Goal: Information Seeking & Learning: Learn about a topic

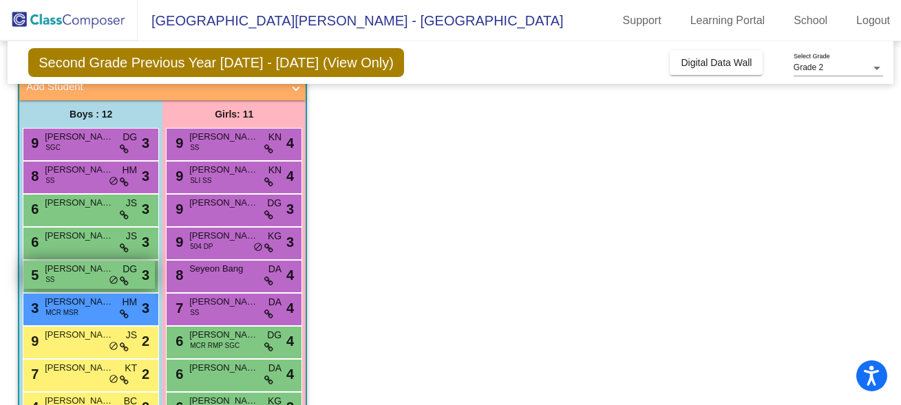
scroll to position [91, 0]
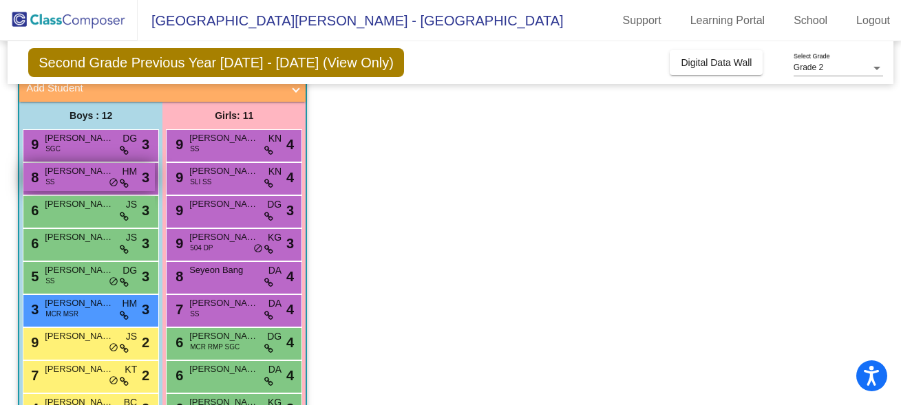
click at [71, 179] on div "8 [PERSON_NAME] SS HM lock do_not_disturb_alt 3" at bounding box center [88, 177] width 131 height 28
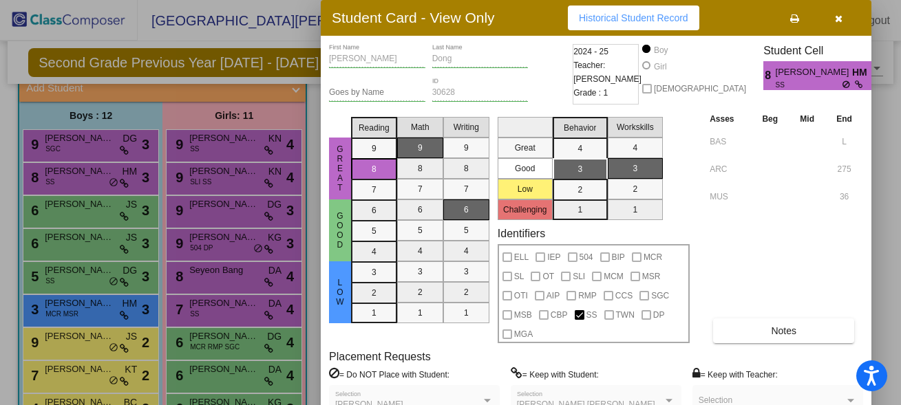
click at [308, 116] on div at bounding box center [450, 202] width 901 height 405
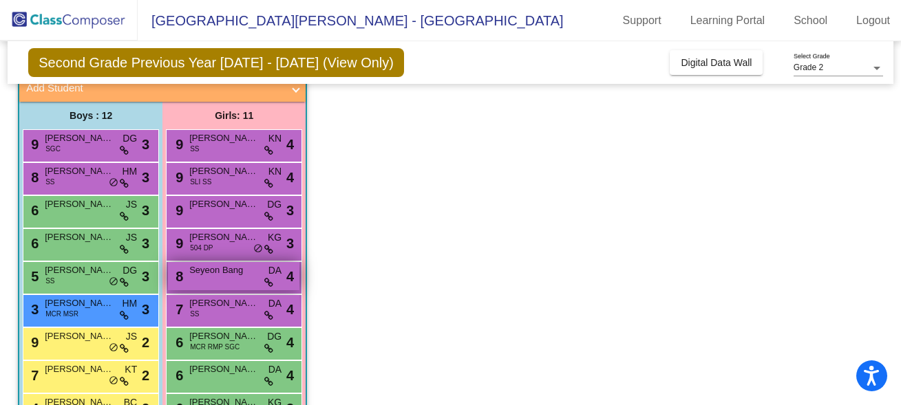
click at [222, 275] on span "Seyeon Bang" at bounding box center [223, 271] width 69 height 14
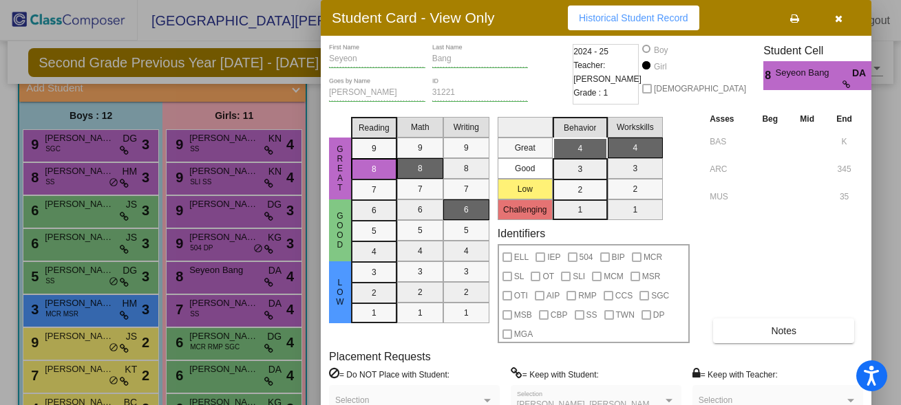
click at [312, 136] on div at bounding box center [450, 202] width 901 height 405
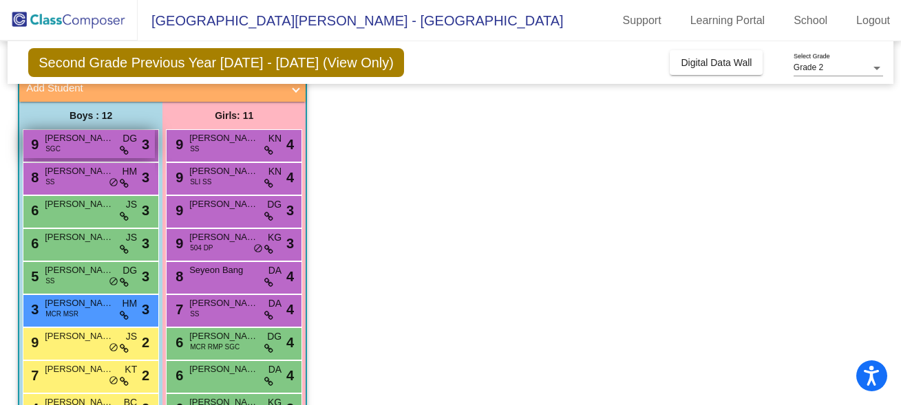
click at [100, 153] on div "9 [PERSON_NAME] SGC DG lock do_not_disturb_alt 3" at bounding box center [88, 144] width 131 height 28
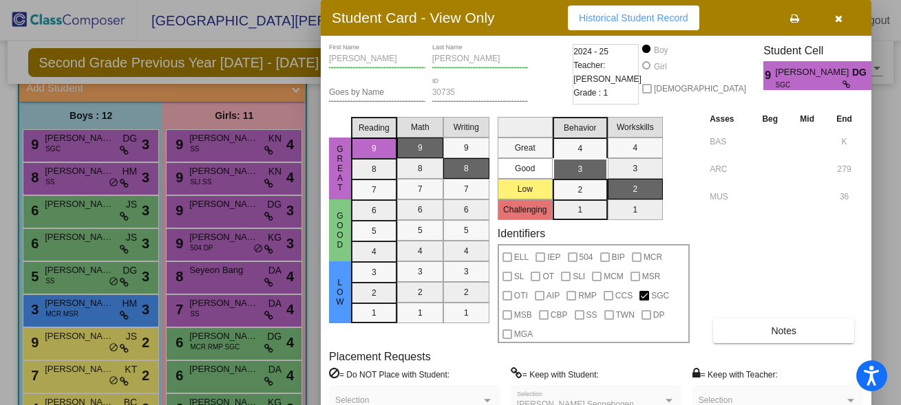
click at [100, 173] on div at bounding box center [450, 202] width 901 height 405
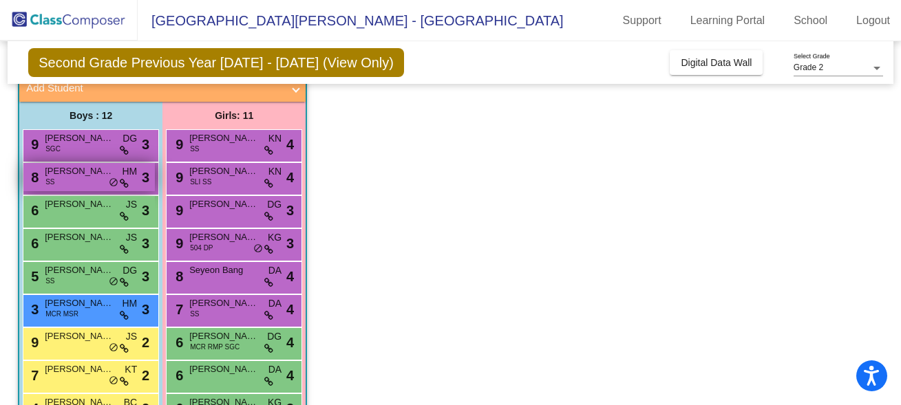
click at [99, 189] on div "8 [PERSON_NAME] SS HM lock do_not_disturb_alt 3" at bounding box center [88, 177] width 131 height 28
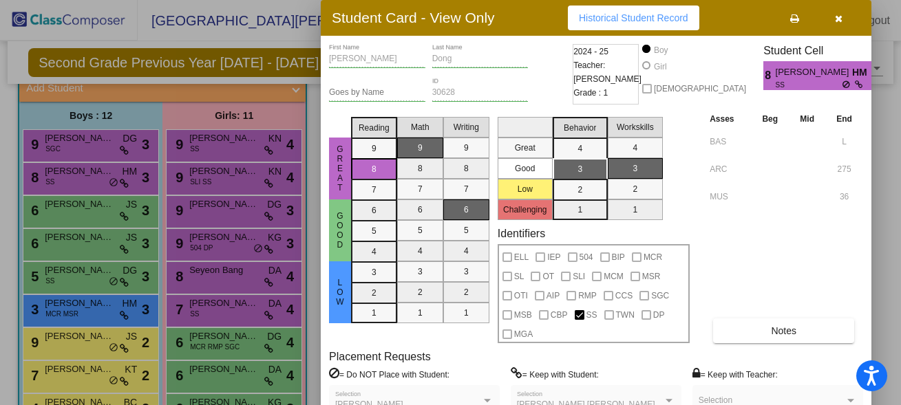
click at [96, 212] on div at bounding box center [450, 202] width 901 height 405
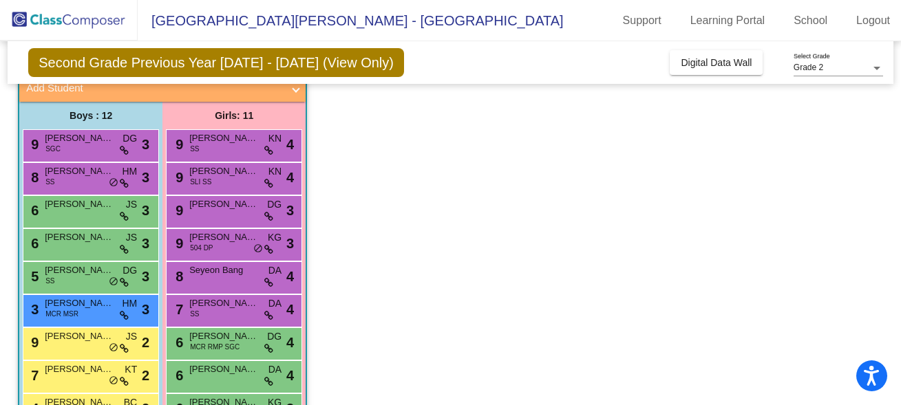
click at [96, 212] on div "6 [PERSON_NAME] JS lock do_not_disturb_alt 3" at bounding box center [88, 210] width 131 height 28
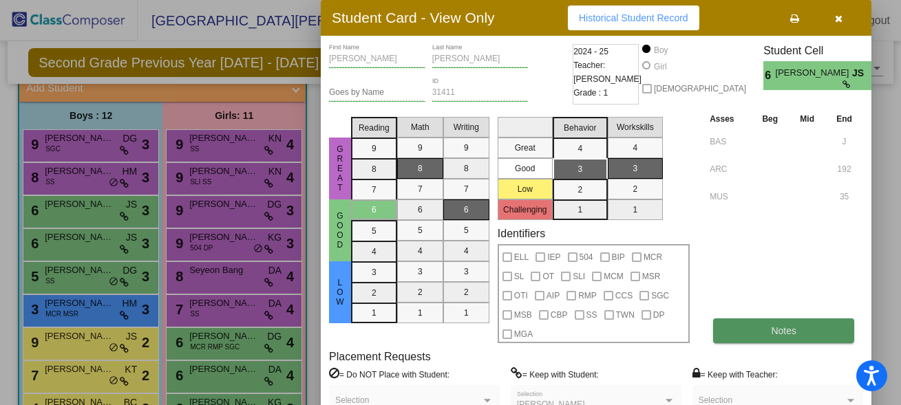
click at [787, 338] on button "Notes" at bounding box center [783, 331] width 141 height 25
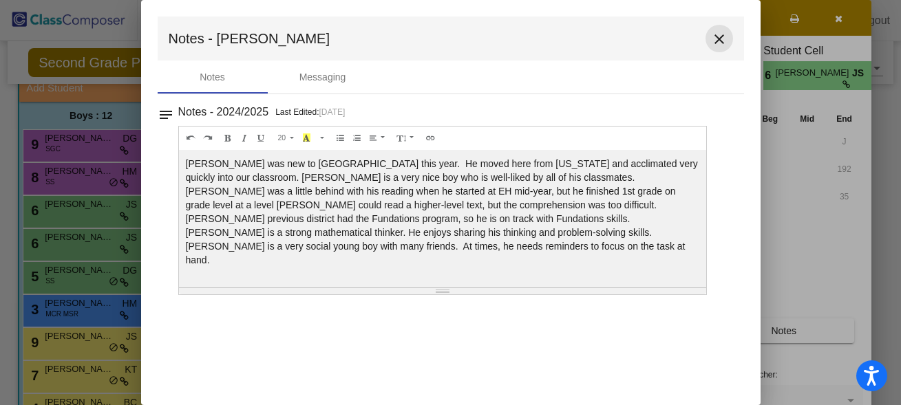
click at [725, 36] on mat-icon "close" at bounding box center [719, 39] width 17 height 17
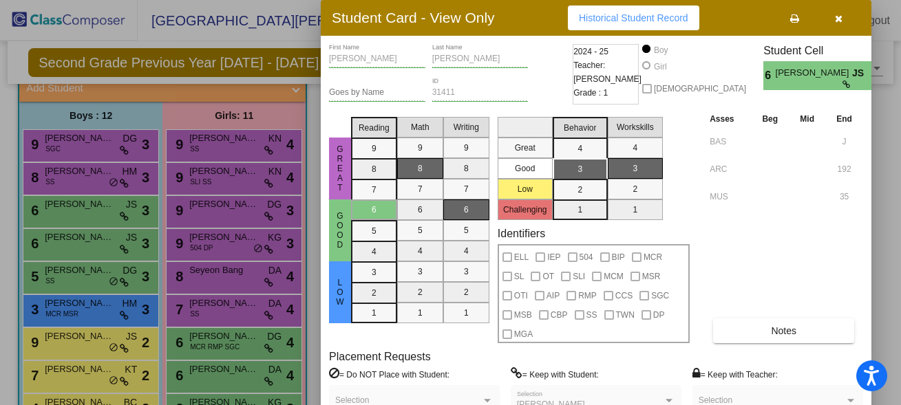
click at [70, 244] on div at bounding box center [450, 202] width 901 height 405
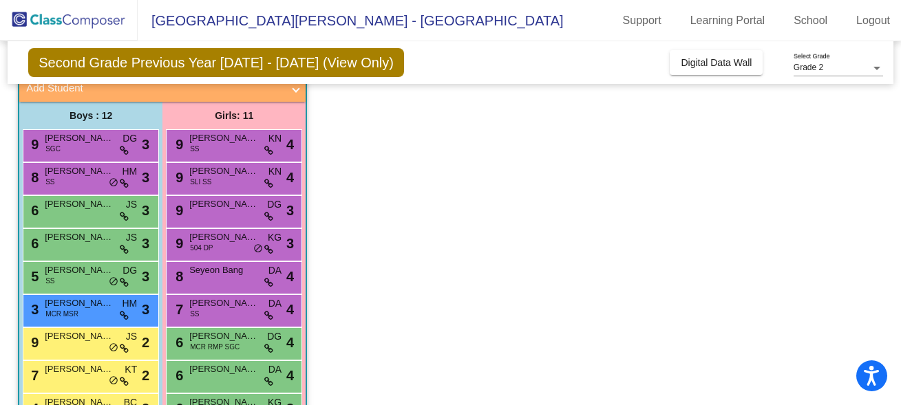
click at [70, 244] on span "[PERSON_NAME]" at bounding box center [79, 238] width 69 height 14
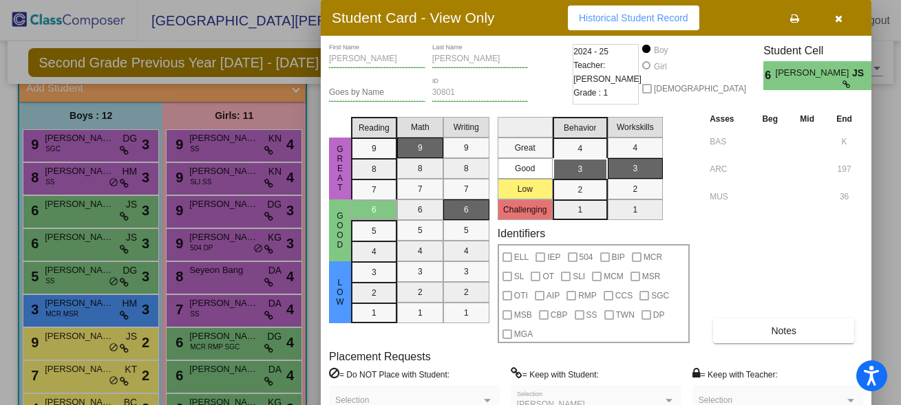
click at [70, 272] on div at bounding box center [450, 202] width 901 height 405
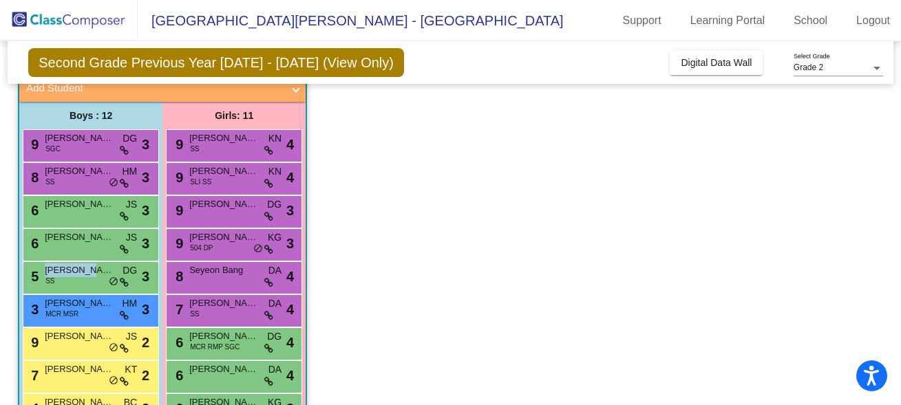
click at [70, 272] on span "[PERSON_NAME] Sennebogen" at bounding box center [79, 271] width 69 height 14
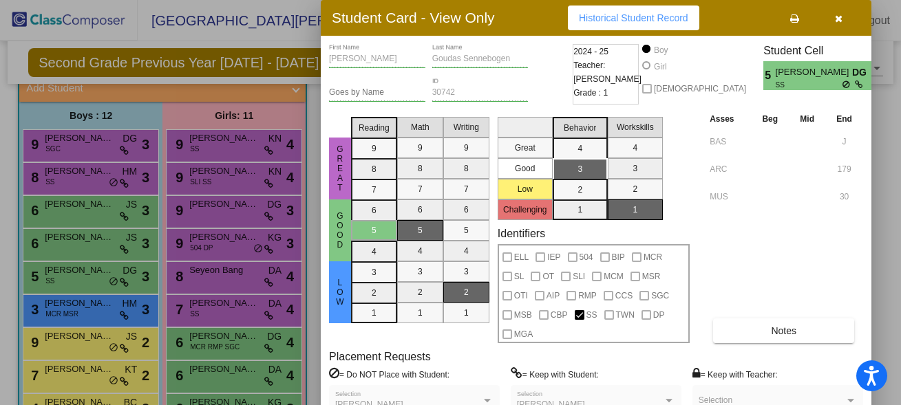
click at [72, 319] on div at bounding box center [450, 202] width 901 height 405
click at [72, 319] on div "3 [PERSON_NAME] [PERSON_NAME] MCR MSR HM lock do_not_disturb_alt 3" at bounding box center [88, 309] width 131 height 28
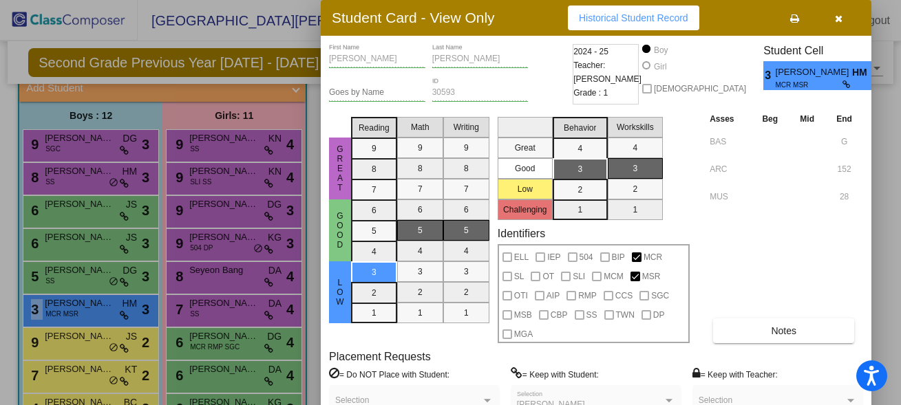
click at [66, 343] on div at bounding box center [450, 202] width 901 height 405
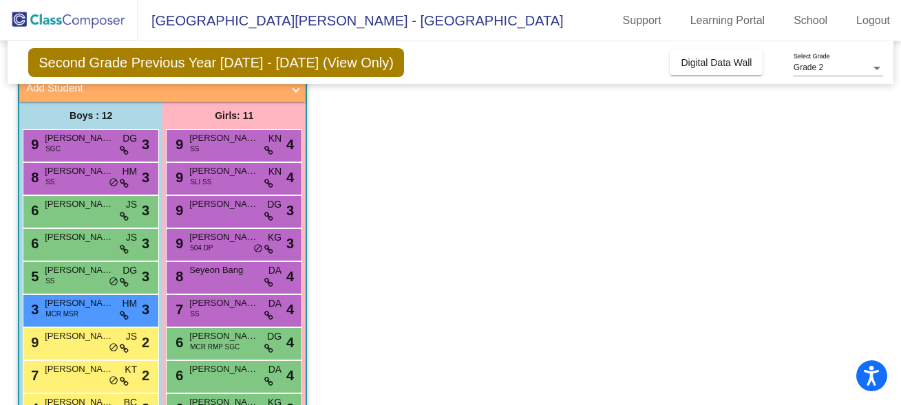
click at [66, 343] on span "[PERSON_NAME]" at bounding box center [79, 337] width 69 height 14
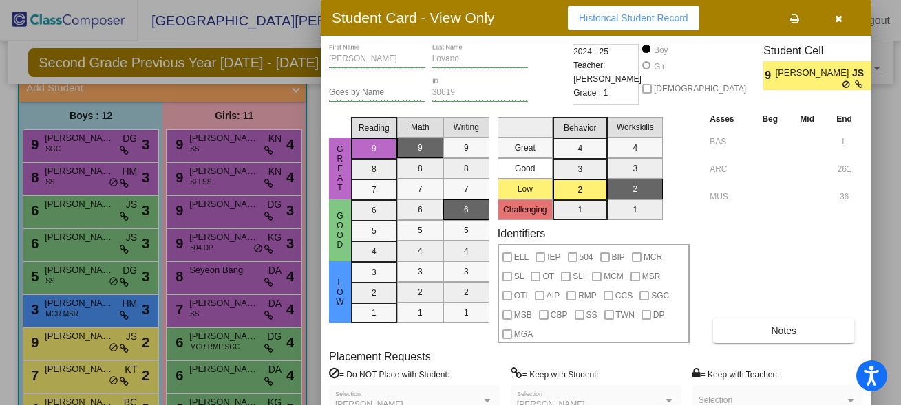
click at [81, 372] on div at bounding box center [450, 202] width 901 height 405
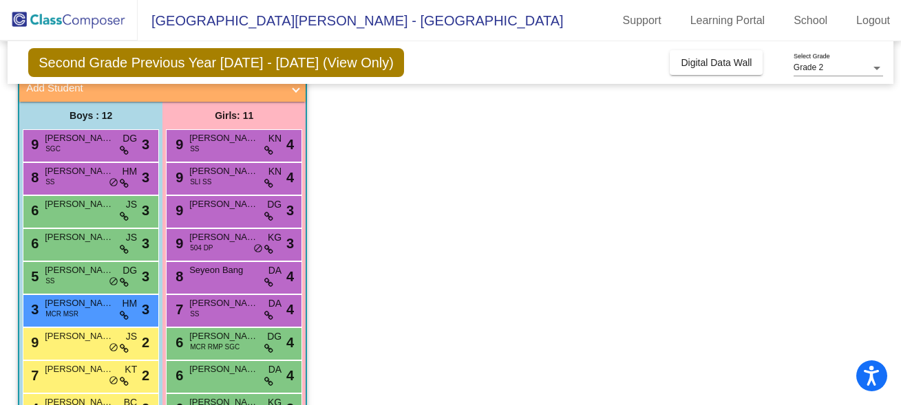
click at [81, 372] on span "[PERSON_NAME]" at bounding box center [79, 370] width 69 height 14
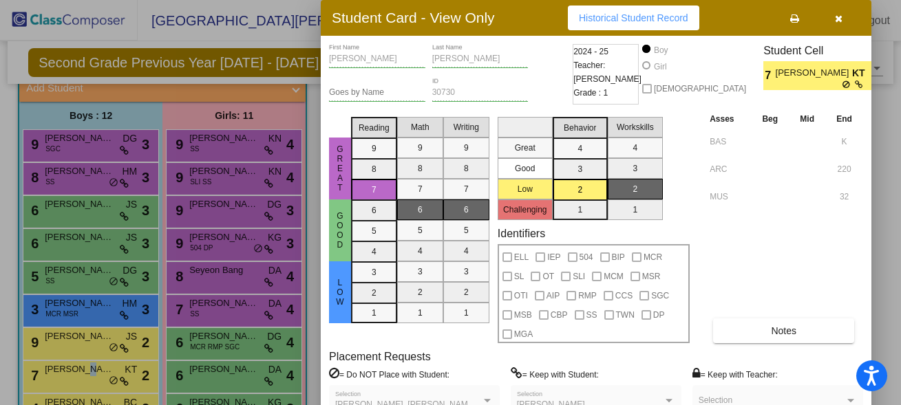
click at [837, 23] on icon "button" at bounding box center [839, 19] width 8 height 10
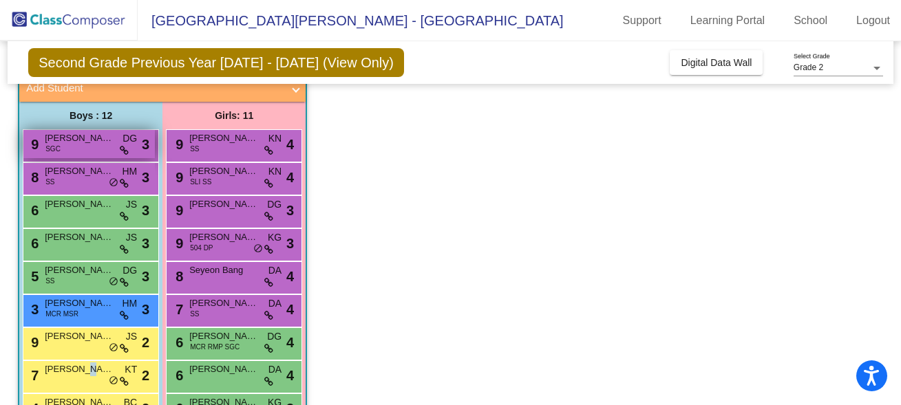
click at [76, 140] on span "[PERSON_NAME]" at bounding box center [79, 138] width 69 height 14
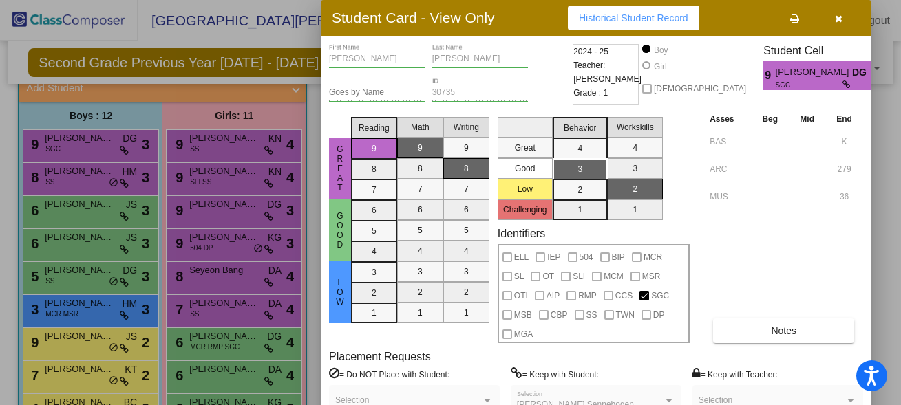
click at [838, 29] on button "button" at bounding box center [838, 18] width 44 height 25
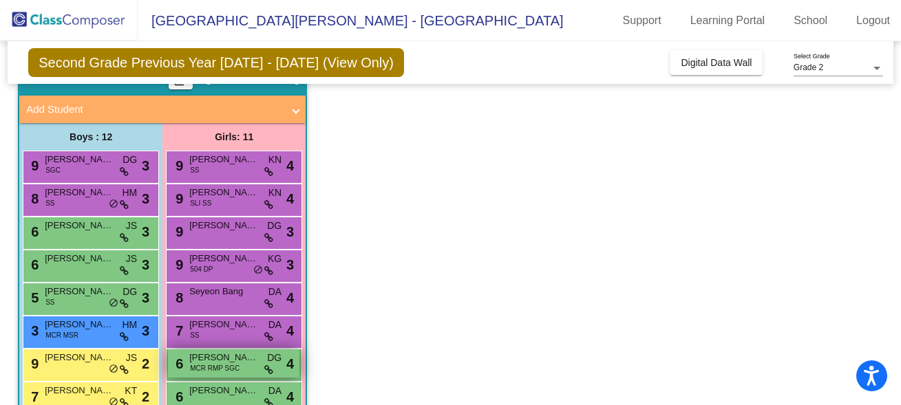
scroll to position [0, 0]
